Goal: Transaction & Acquisition: Book appointment/travel/reservation

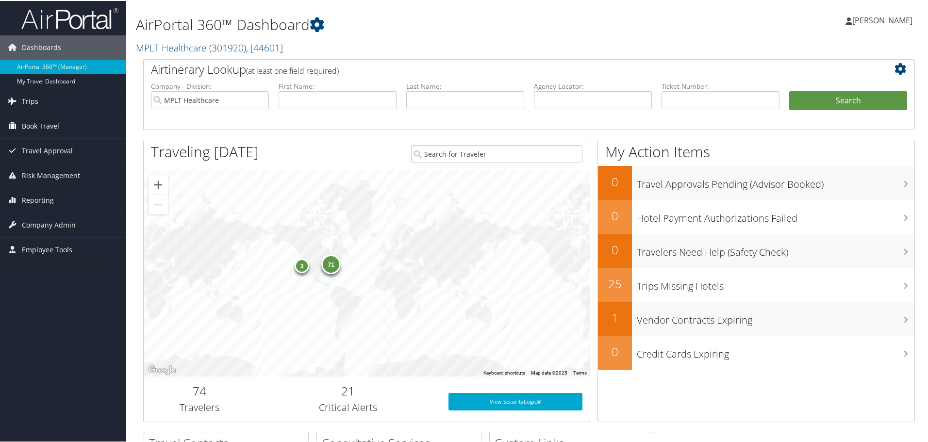
click at [40, 124] on span "Book Travel" at bounding box center [40, 125] width 37 height 24
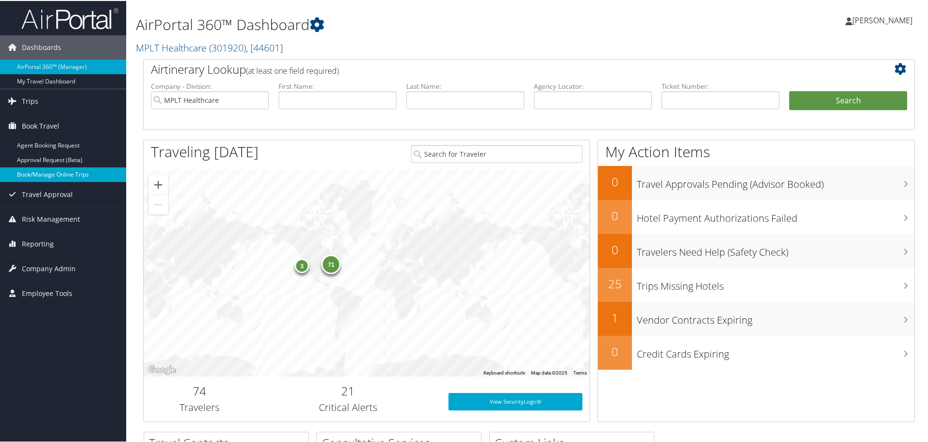
click at [36, 175] on link "Book/Manage Online Trips" at bounding box center [63, 174] width 126 height 15
